Goal: Task Accomplishment & Management: Use online tool/utility

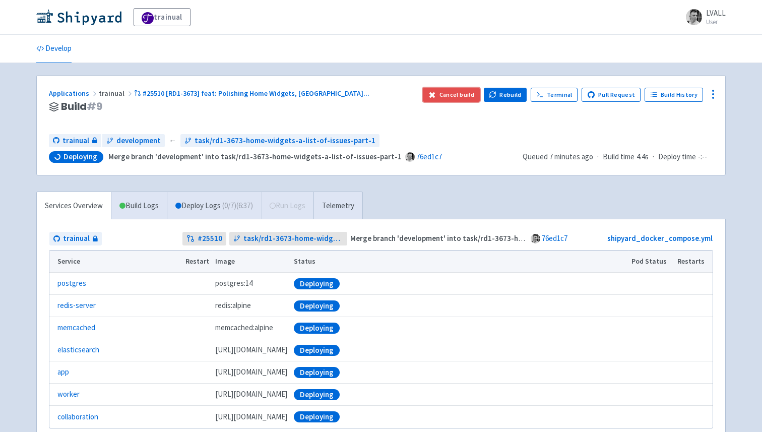
click at [436, 94] on icon "button" at bounding box center [432, 95] width 8 height 8
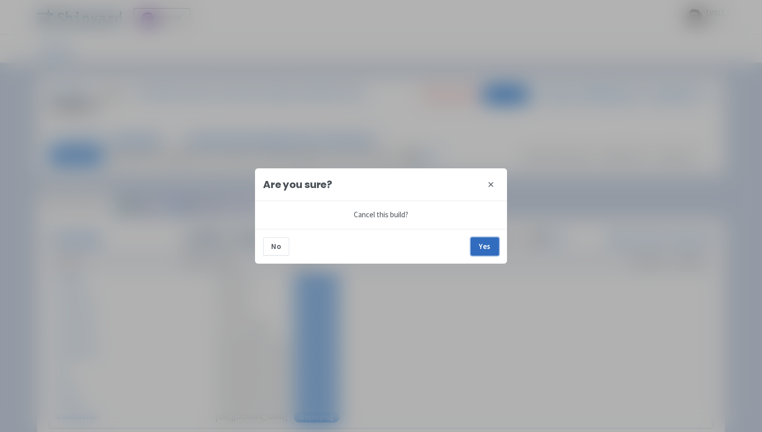
click at [485, 247] on button "Yes" at bounding box center [484, 246] width 28 height 18
